Goal: Task Accomplishment & Management: Manage account settings

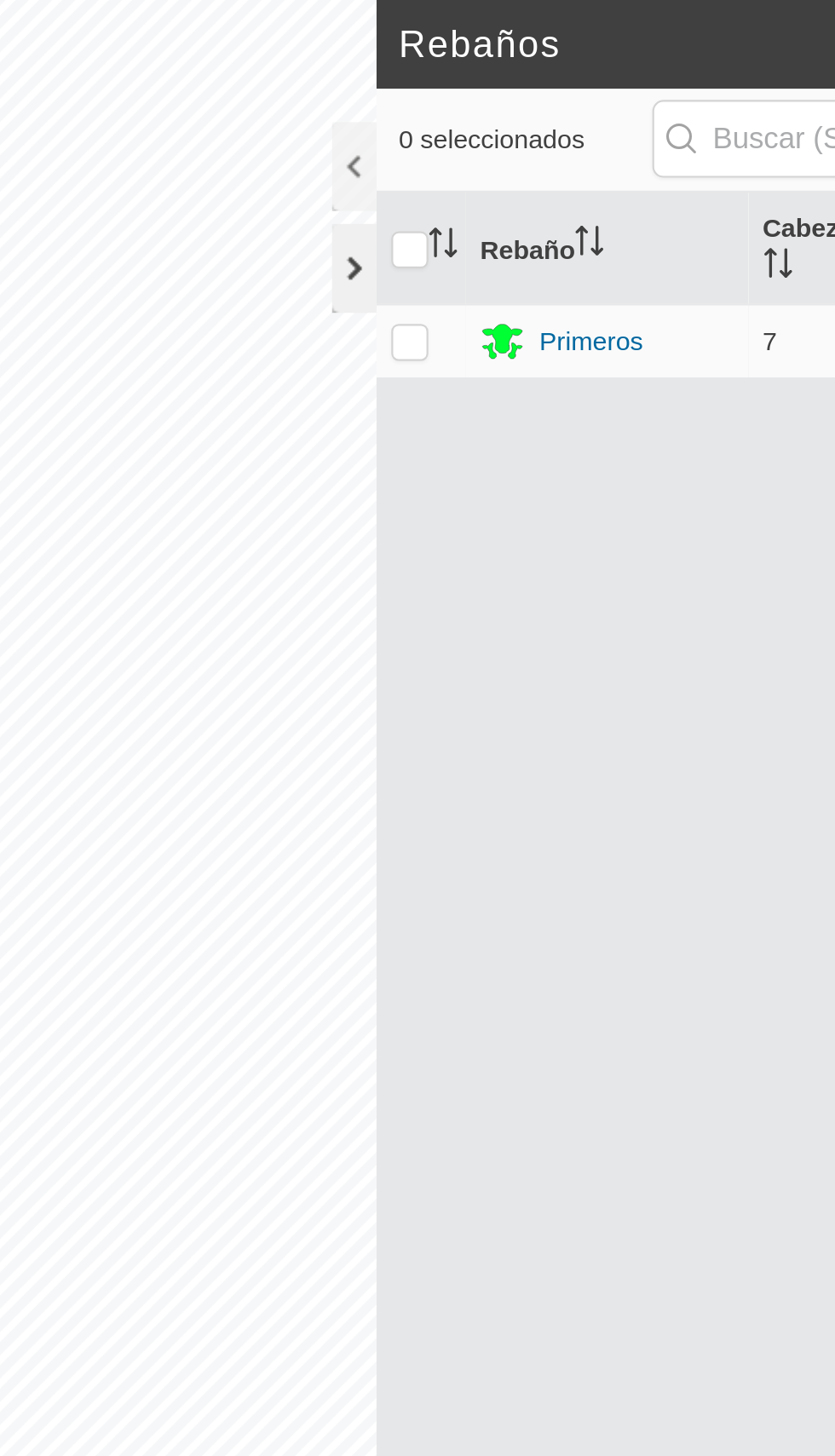
click at [377, 125] on div at bounding box center [380, 122] width 21 height 40
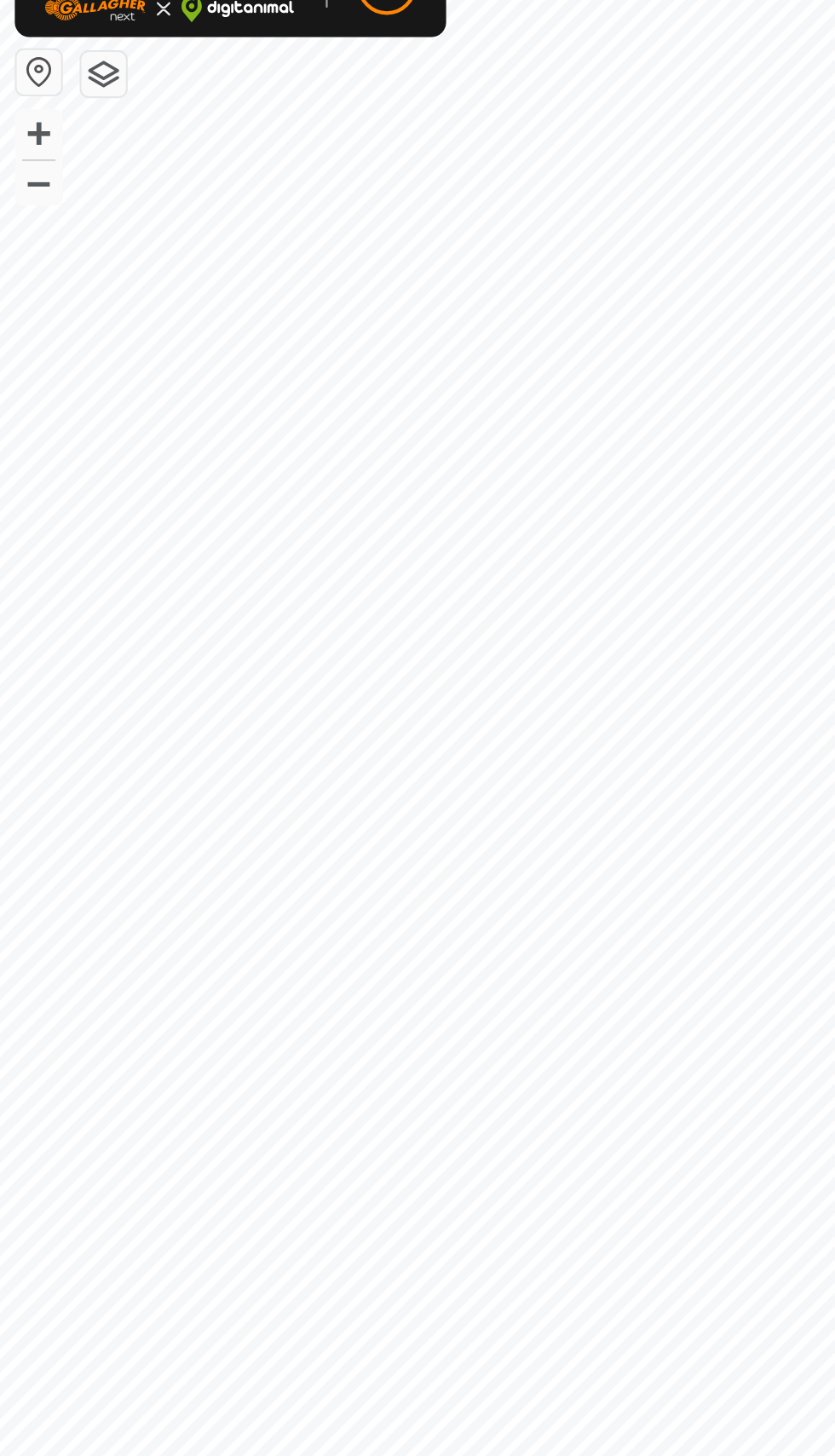
click at [25, 69] on button "button" at bounding box center [18, 71] width 21 height 21
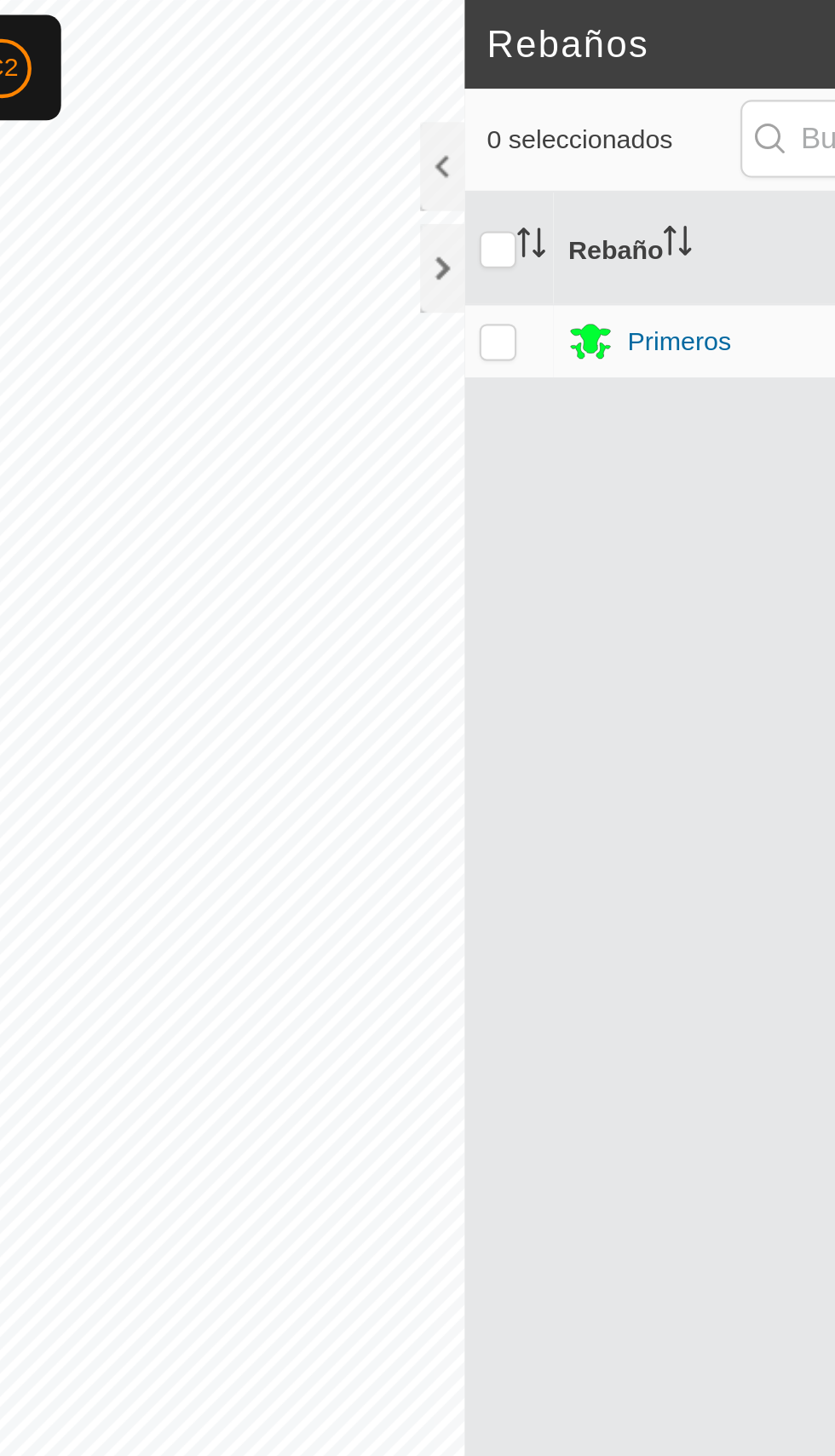
click at [405, 150] on p-checkbox at bounding box center [406, 157] width 17 height 14
checkbox input "true"
click at [423, 142] on td at bounding box center [411, 156] width 41 height 34
checkbox input "false"
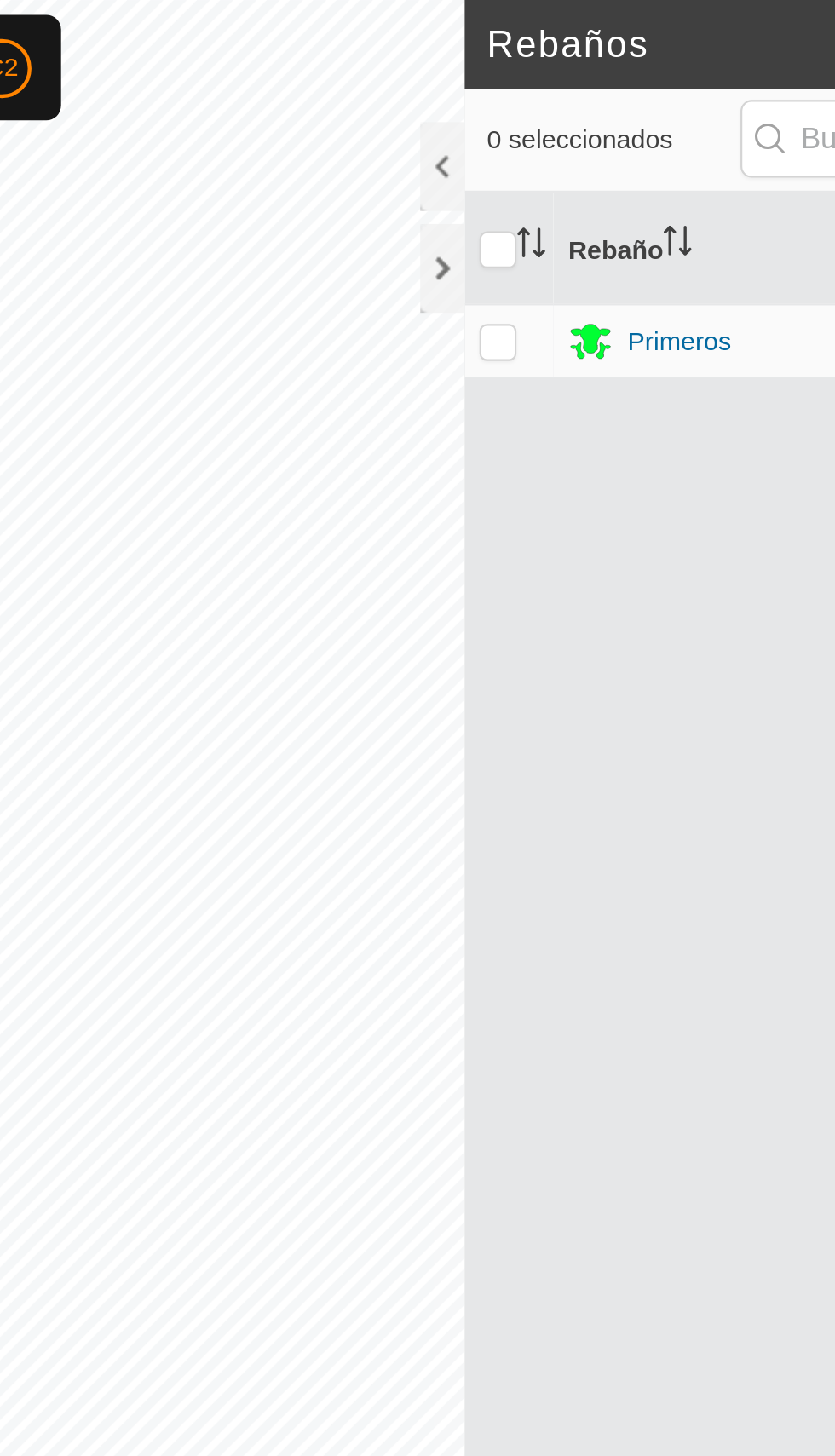
checkbox input "false"
click at [417, 147] on td at bounding box center [411, 156] width 41 height 34
checkbox input "true"
click at [378, 78] on div at bounding box center [380, 76] width 21 height 40
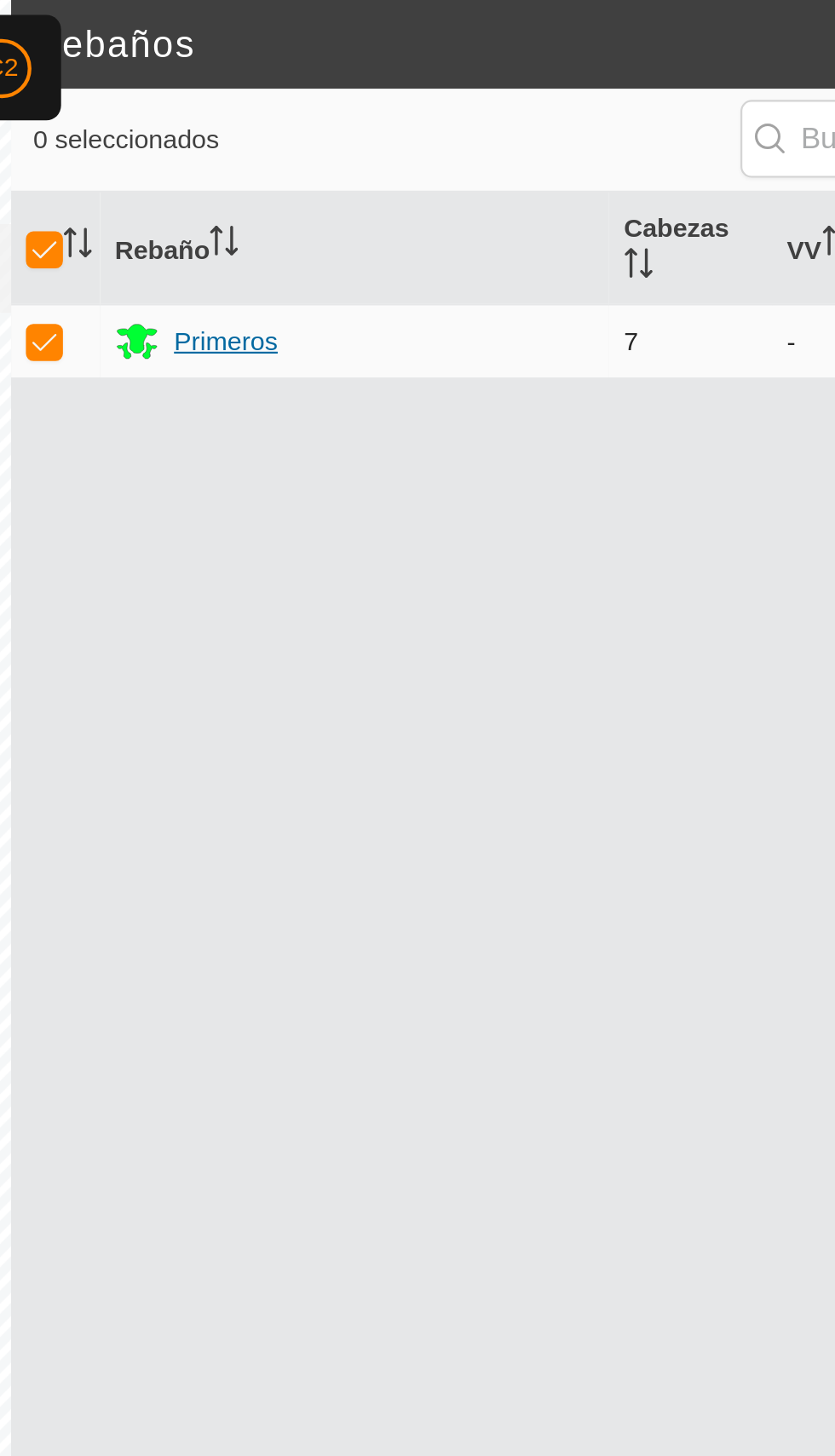
click at [301, 150] on font "Primeros" at bounding box center [281, 157] width 47 height 14
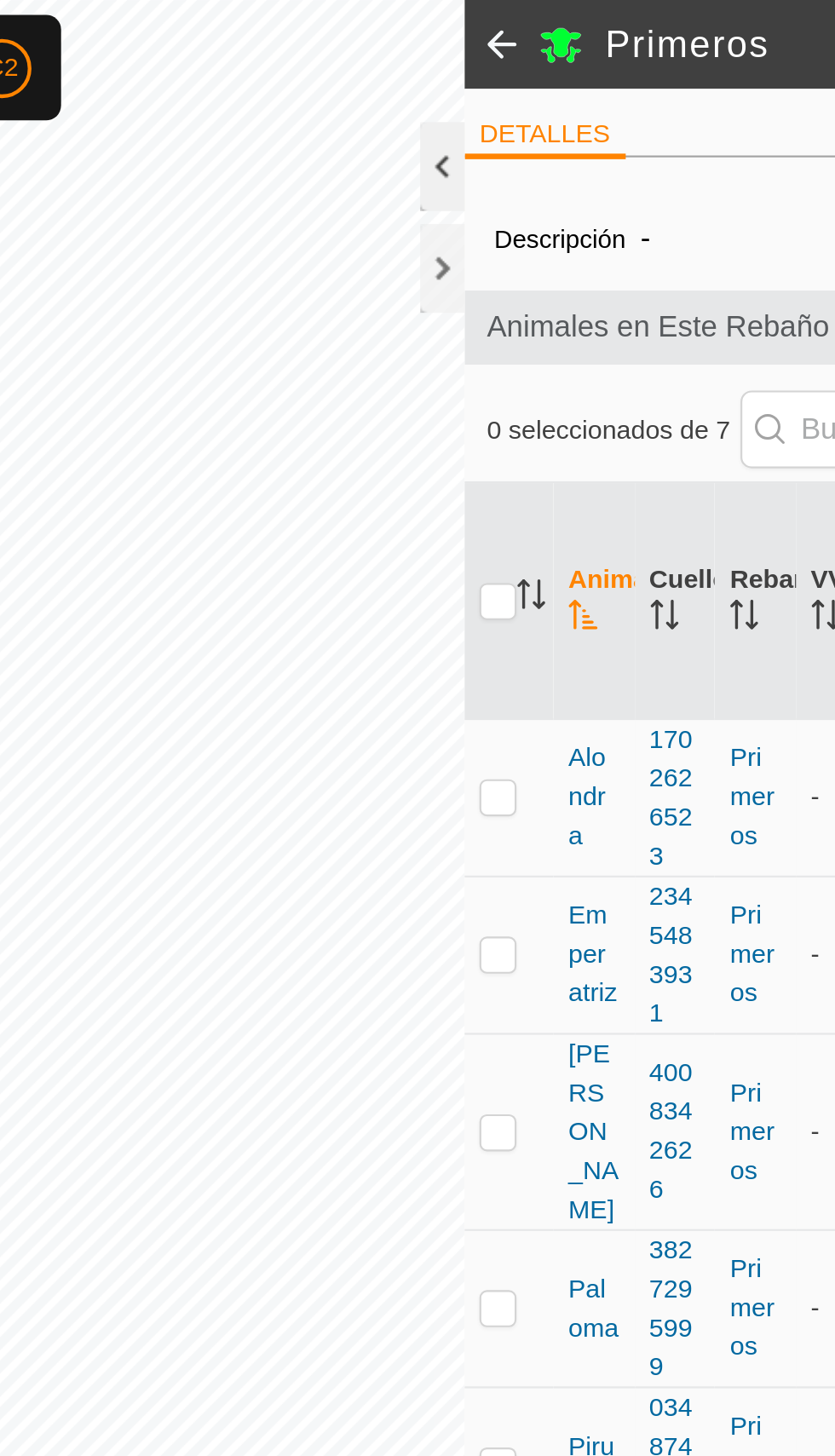
click at [373, 77] on div at bounding box center [380, 76] width 21 height 40
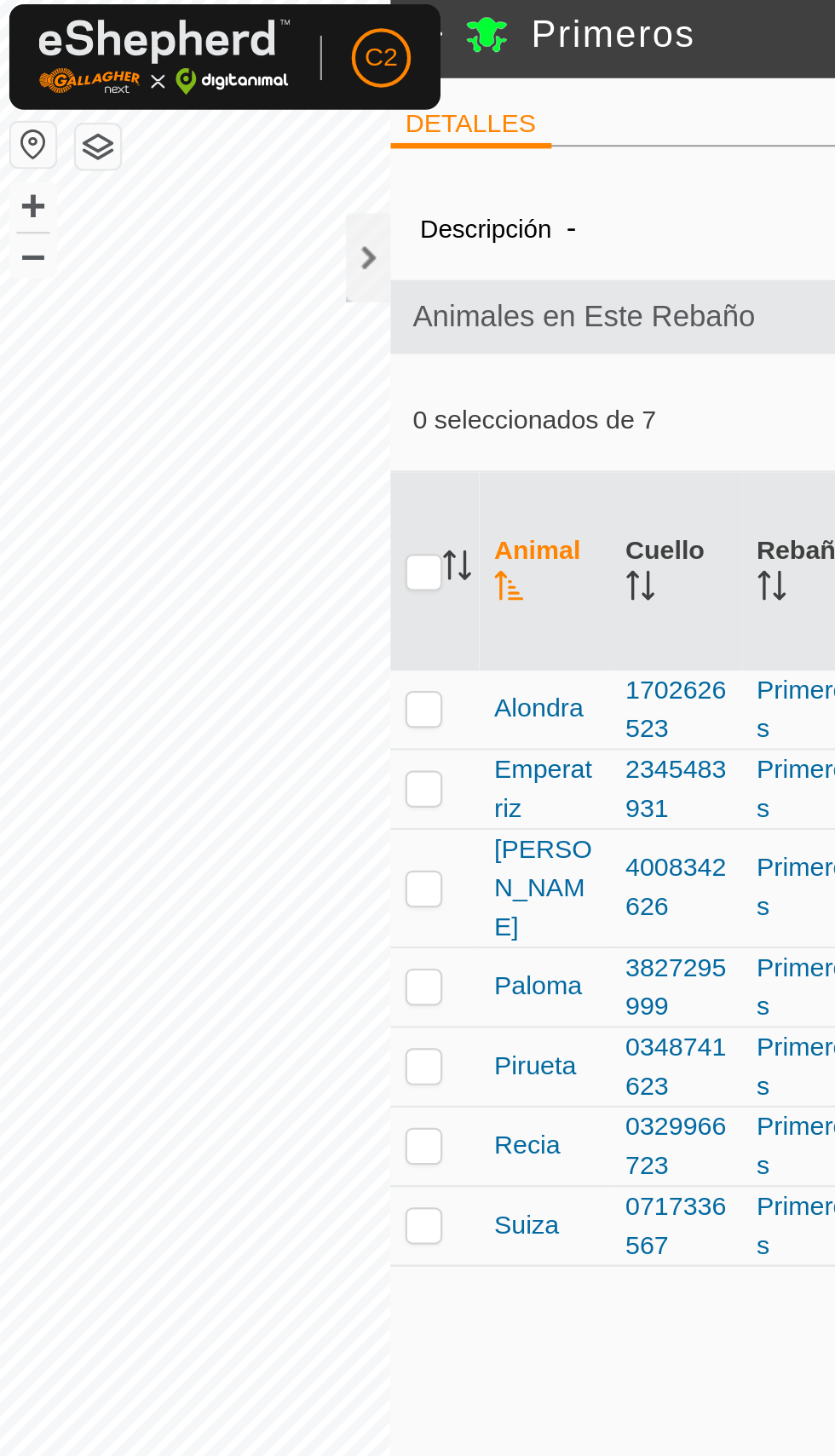
click at [210, 487] on td at bounding box center [203, 495] width 41 height 37
click at [200, 488] on p-checkbox at bounding box center [197, 495] width 17 height 14
checkbox input "false"
click at [171, 139] on div at bounding box center [172, 122] width 21 height 40
